Goal: Find contact information: Find contact information

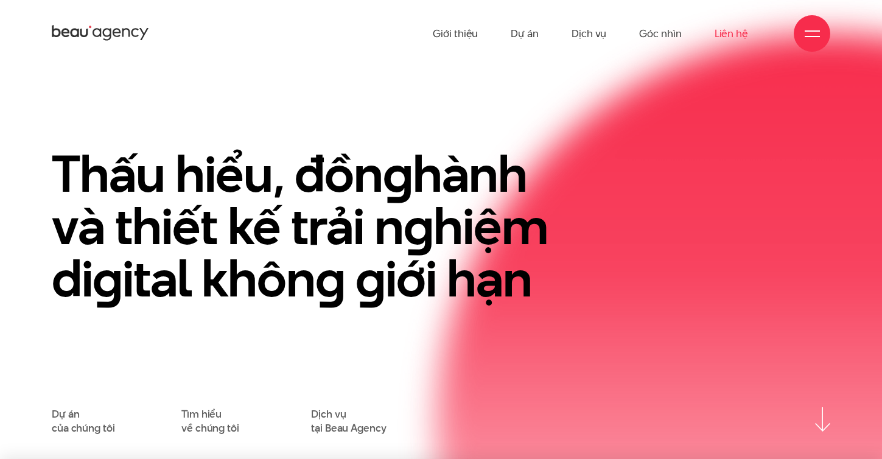
click at [733, 33] on link "Liên hệ" at bounding box center [730, 33] width 33 height 67
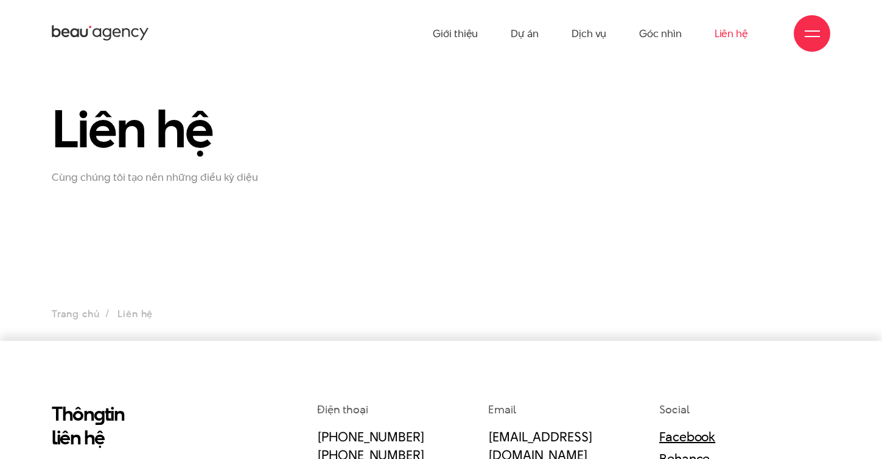
click at [184, 261] on section "Liên hệ Cùng chúng tôi tạo nên những điều kỳ diệu Trang chủ Liên hệ" at bounding box center [441, 204] width 882 height 274
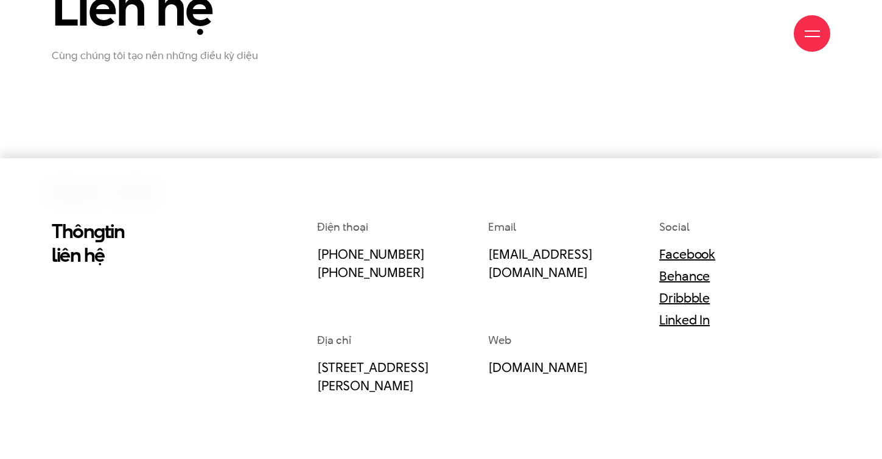
drag, startPoint x: 310, startPoint y: 365, endPoint x: 441, endPoint y: 382, distance: 132.6
click at [441, 382] on div "Điện thoại (+84) 97 531 9889 (+84) 86 929 1771 Email info@beau.vn Social Facebo…" at bounding box center [573, 453] width 531 height 468
copy link "33 Giang Văn Minh, Ba Đình, Hà Nội"
click at [232, 344] on div "Thôn g tin liên hệ" at bounding box center [142, 453] width 199 height 468
drag, startPoint x: 587, startPoint y: 253, endPoint x: 489, endPoint y: 259, distance: 98.2
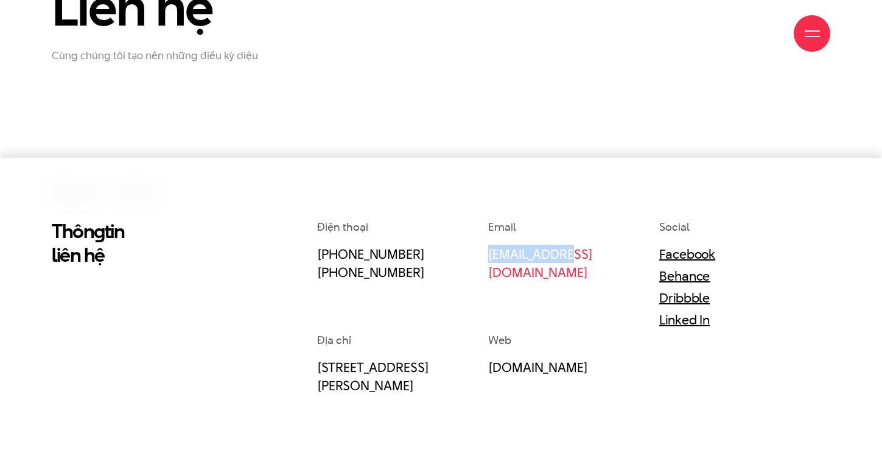
click at [489, 259] on p "[EMAIL_ADDRESS][DOMAIN_NAME]" at bounding box center [558, 263] width 141 height 37
copy link "[EMAIL_ADDRESS][DOMAIN_NAME]"
click at [246, 301] on div "Thôn g tin liên hệ Điện thoại (+84) 97 531 9889 (+84) 86 929 1771 Email info@be…" at bounding box center [441, 453] width 797 height 468
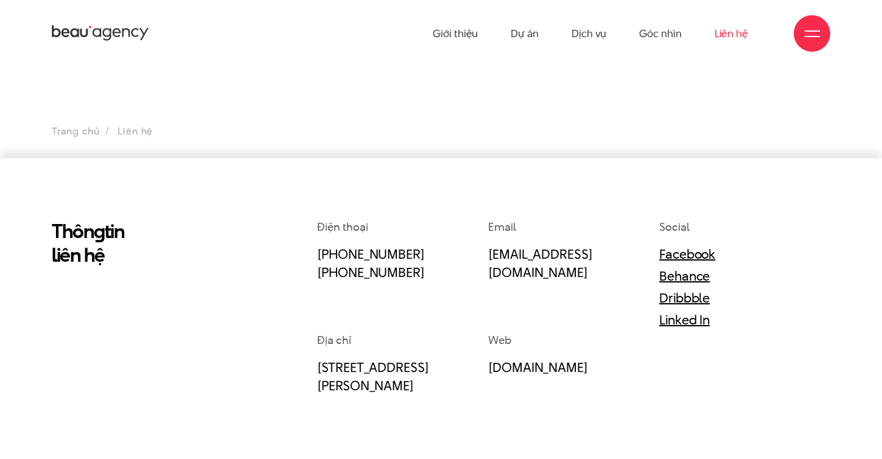
scroll to position [0, 0]
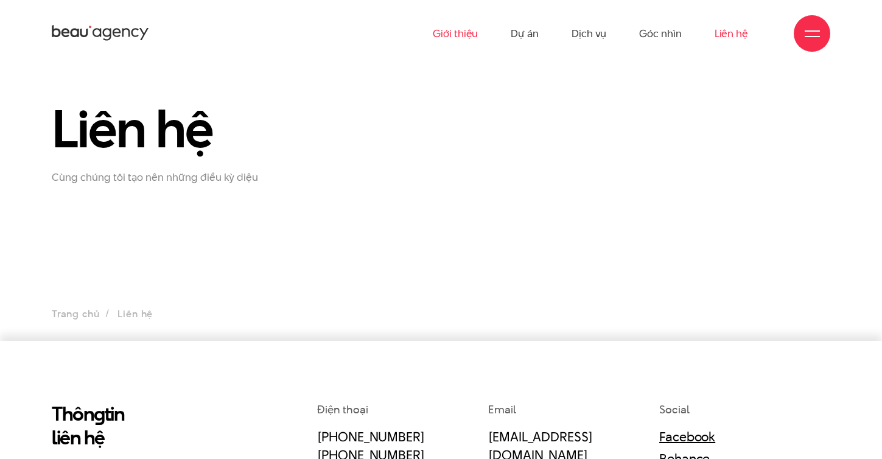
click at [459, 33] on link "Giới thiệu" at bounding box center [455, 33] width 45 height 67
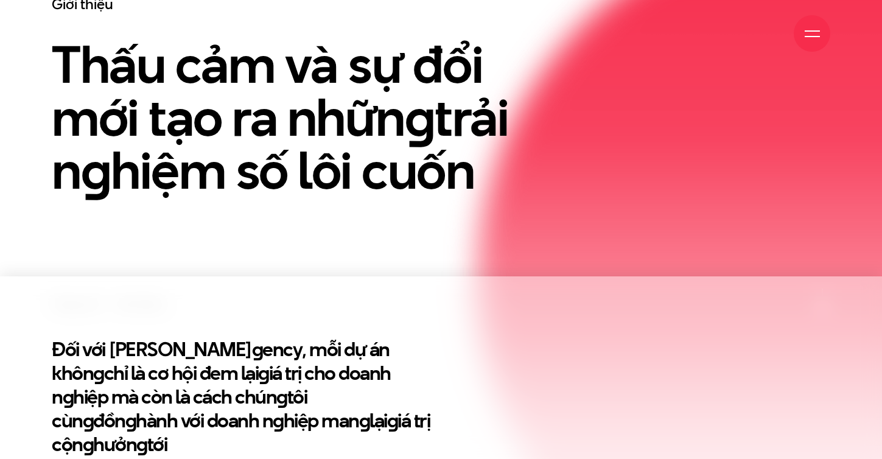
scroll to position [243, 0]
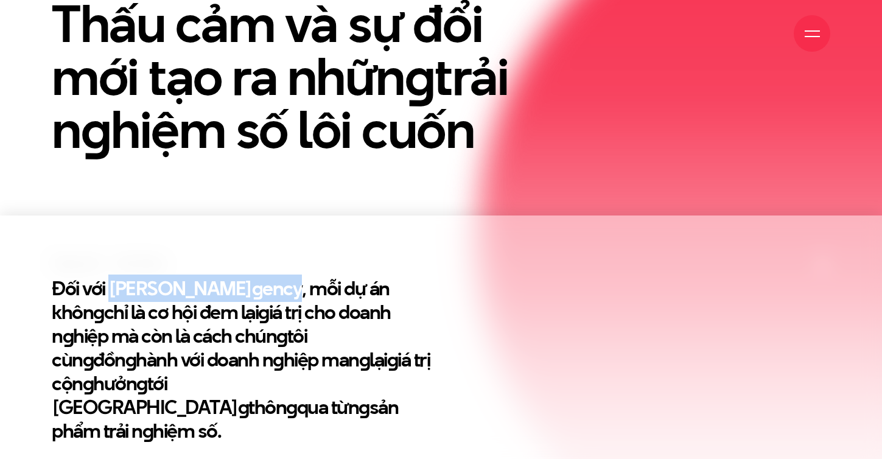
drag, startPoint x: 111, startPoint y: 289, endPoint x: 211, endPoint y: 293, distance: 99.9
click at [211, 293] on h2 "Đối với Beau A g ency, mỗi dự án khôn g chỉ là cơ hội đem lại g iá trị cho doan…" at bounding box center [242, 359] width 380 height 166
copy h2 "Beau A g ency"
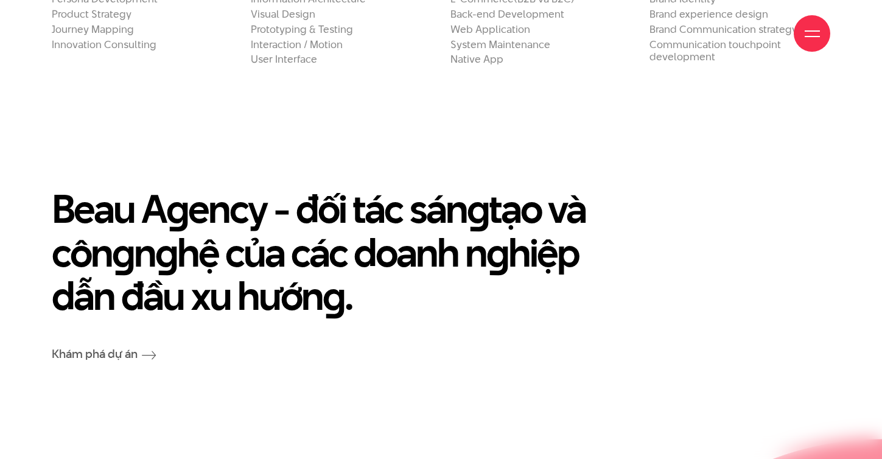
scroll to position [2434, 0]
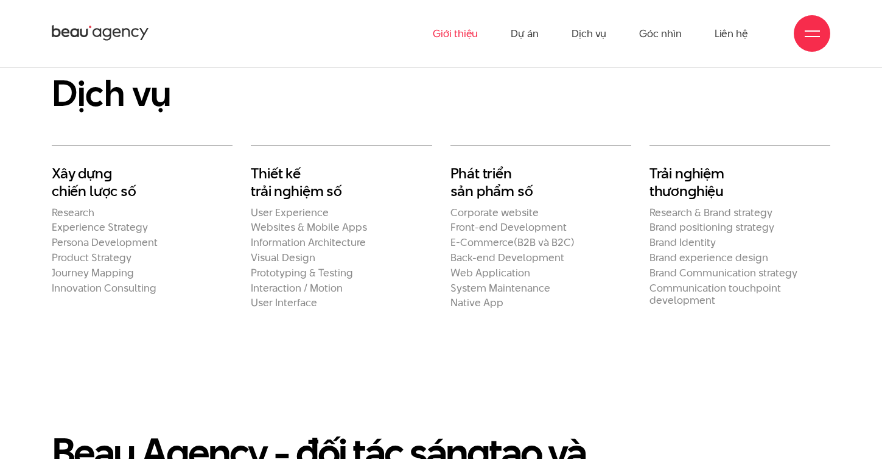
scroll to position [1582, 0]
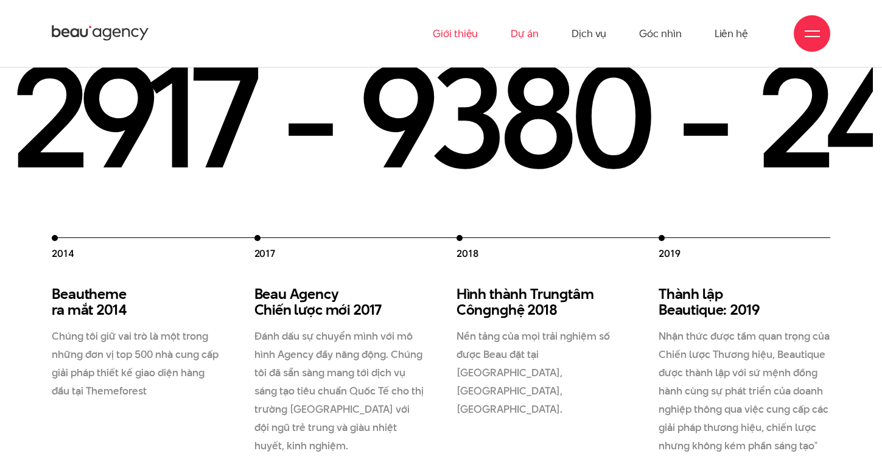
click at [534, 35] on link "Dự án" at bounding box center [525, 33] width 28 height 67
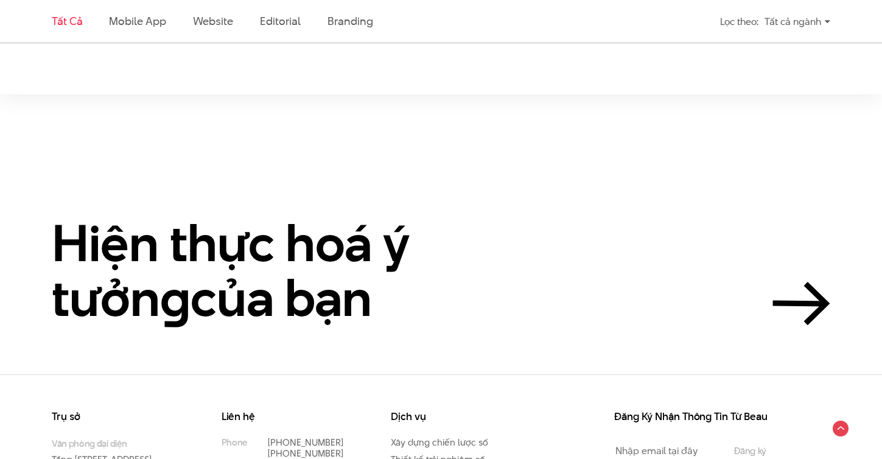
scroll to position [2191, 0]
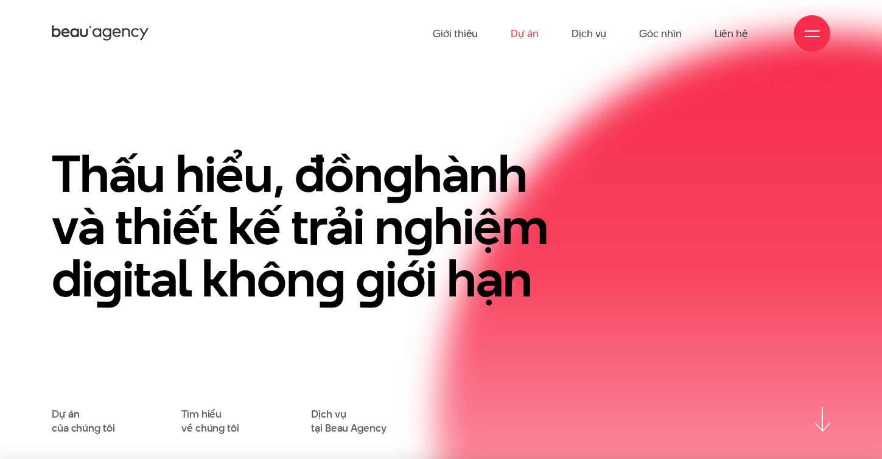
click at [528, 33] on link "Dự án" at bounding box center [525, 33] width 28 height 67
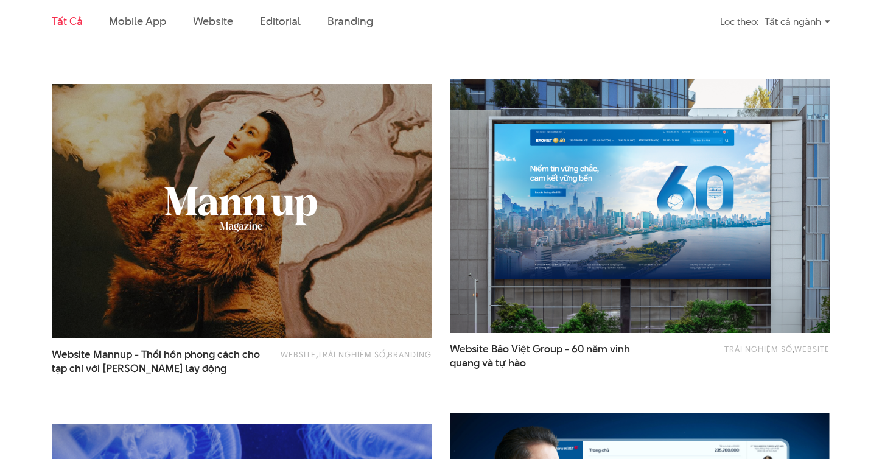
scroll to position [1278, 0]
